Goal: Navigation & Orientation: Understand site structure

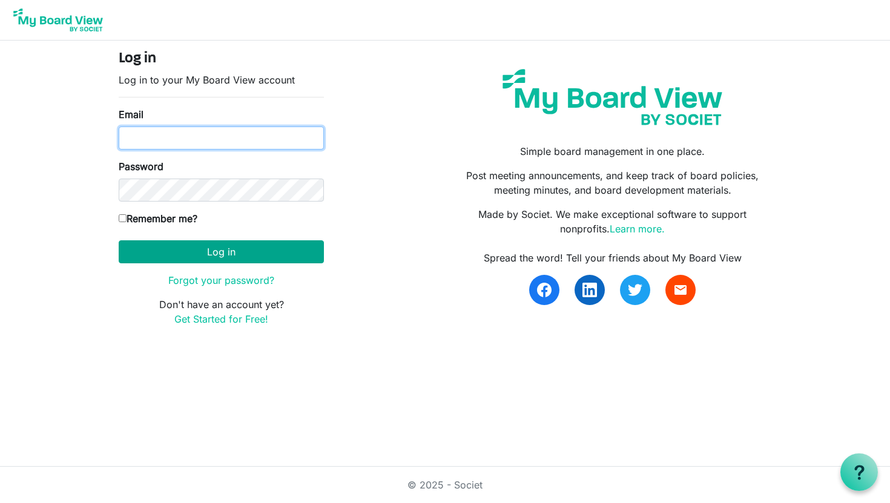
type input "info@yepnetwork.org"
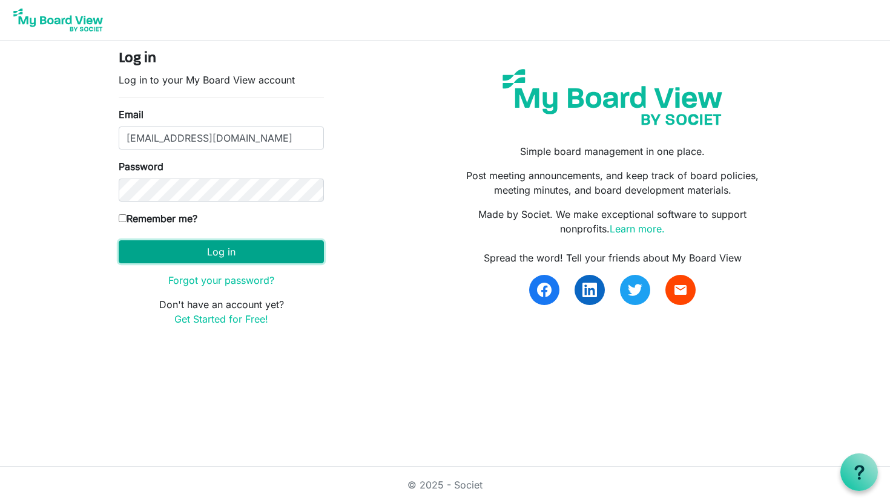
click at [277, 246] on button "Log in" at bounding box center [221, 251] width 205 height 23
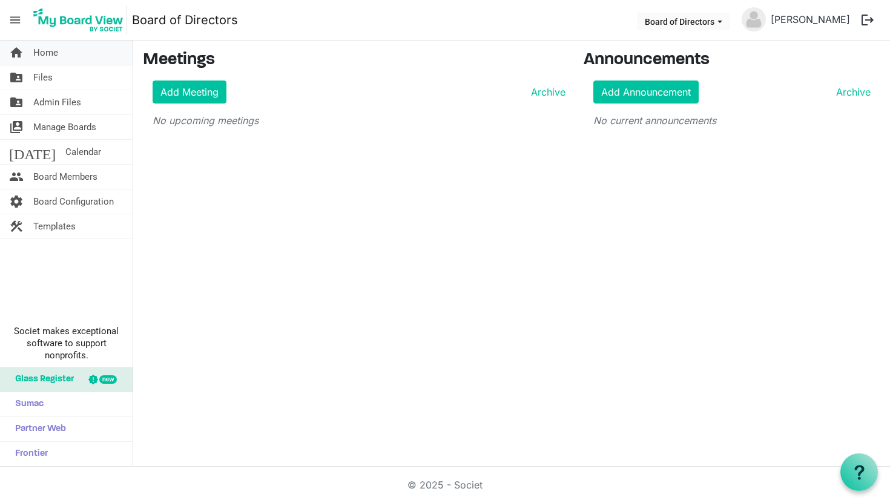
click at [73, 54] on link "home Home" at bounding box center [66, 53] width 133 height 24
click at [49, 81] on span "Files" at bounding box center [42, 77] width 19 height 24
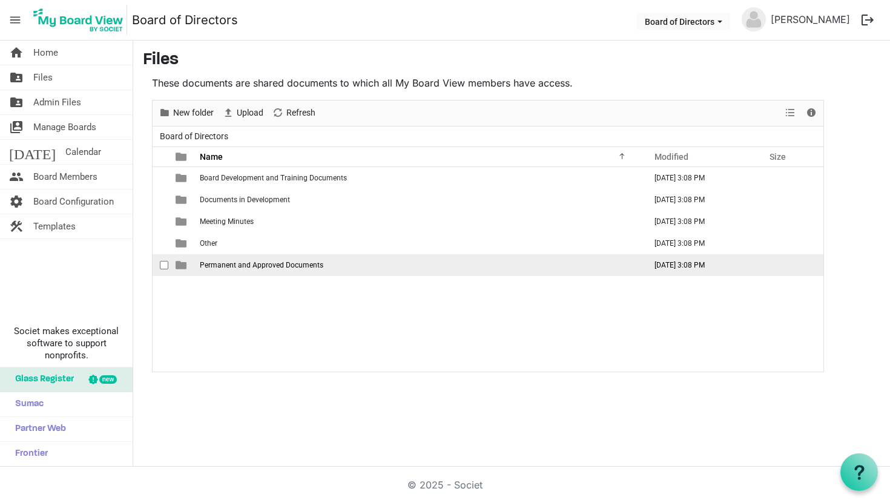
click at [216, 262] on span "Permanent and Approved Documents" at bounding box center [262, 265] width 124 height 8
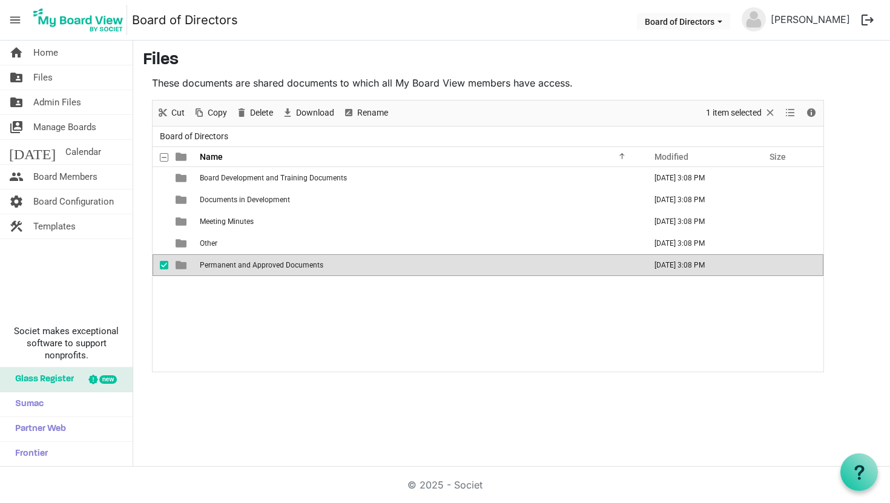
click at [216, 262] on span "Permanent and Approved Documents" at bounding box center [262, 265] width 124 height 8
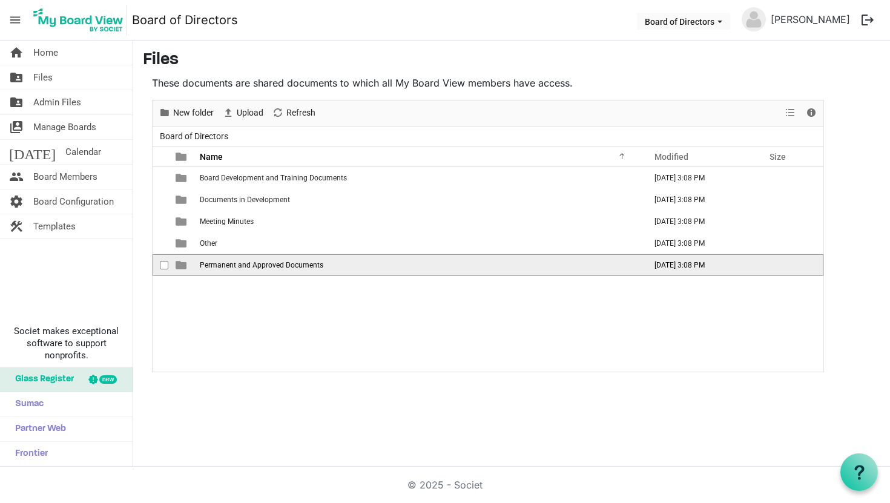
click at [216, 262] on span "Permanent and Approved Documents" at bounding box center [262, 265] width 124 height 8
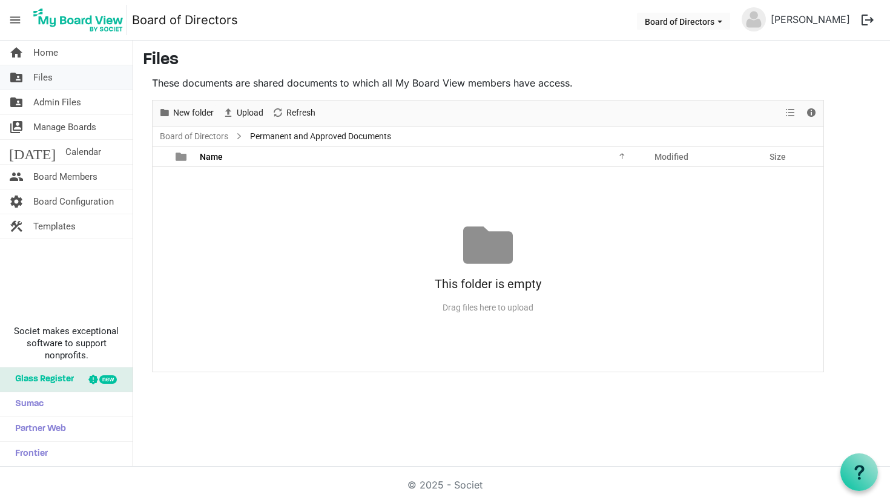
click at [53, 81] on link "folder_shared Files" at bounding box center [66, 77] width 133 height 24
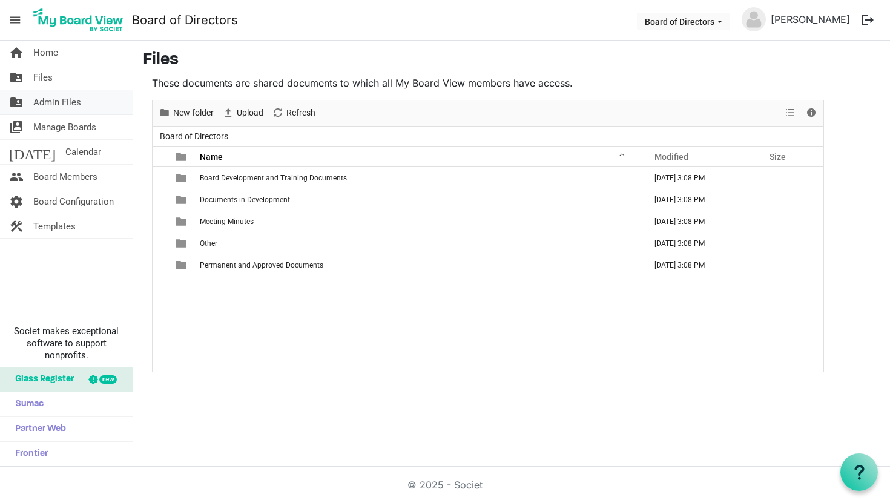
click at [59, 100] on span "Admin Files" at bounding box center [57, 102] width 48 height 24
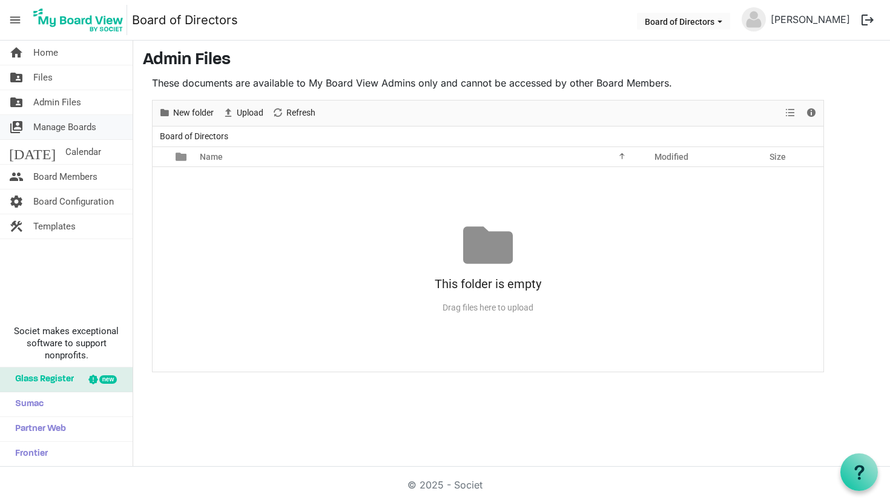
click at [61, 122] on span "Manage Boards" at bounding box center [64, 127] width 63 height 24
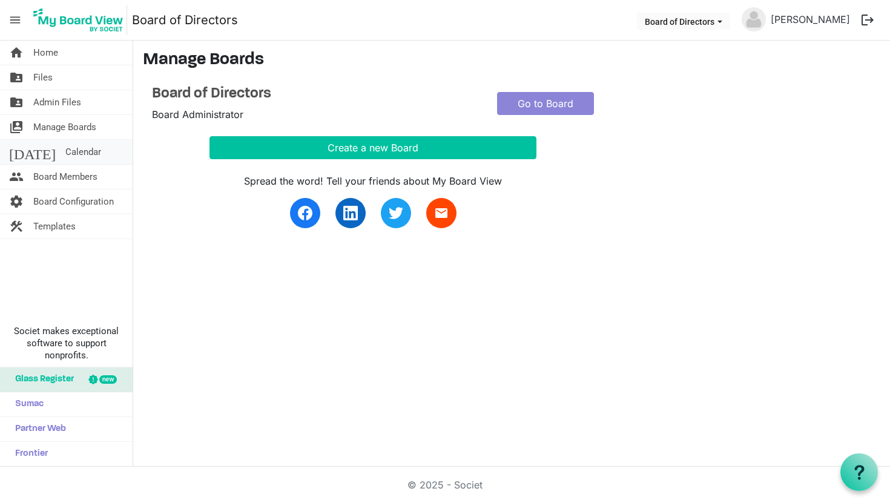
click at [65, 155] on span "Calendar" at bounding box center [83, 152] width 36 height 24
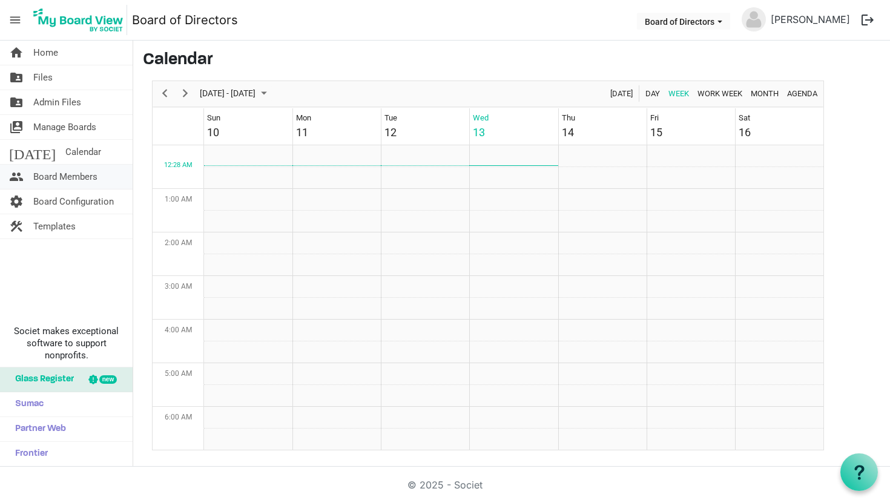
scroll to position [392, 0]
click at [67, 177] on span "Board Members" at bounding box center [65, 177] width 64 height 24
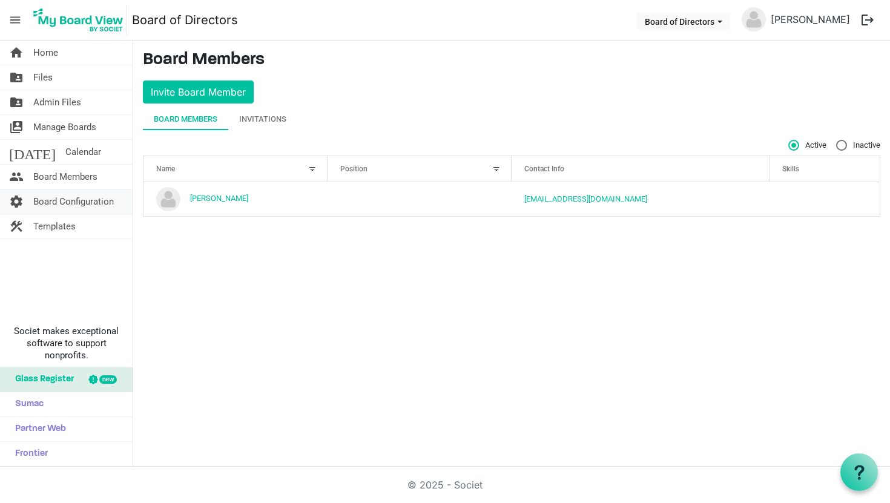
click at [67, 196] on span "Board Configuration" at bounding box center [73, 202] width 81 height 24
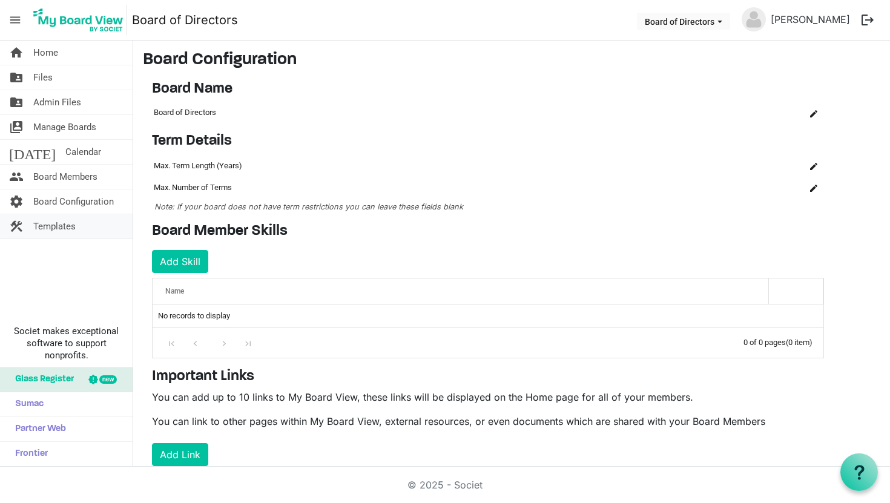
click at [62, 225] on span "Templates" at bounding box center [54, 226] width 42 height 24
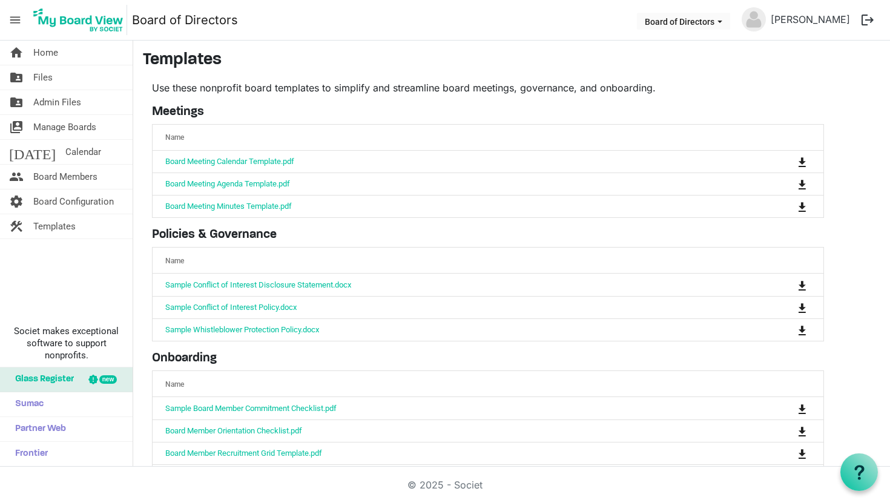
click at [21, 18] on span "menu" at bounding box center [15, 19] width 23 height 23
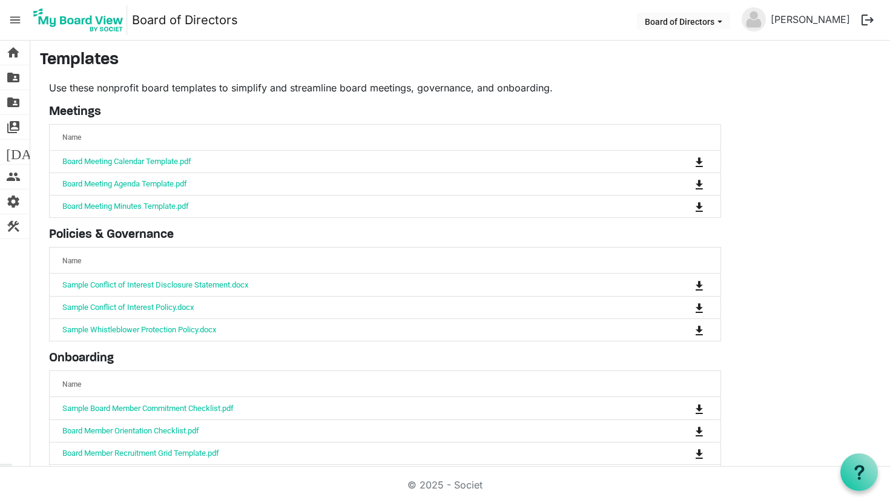
click at [21, 18] on span "menu" at bounding box center [15, 19] width 23 height 23
